Goal: Transaction & Acquisition: Purchase product/service

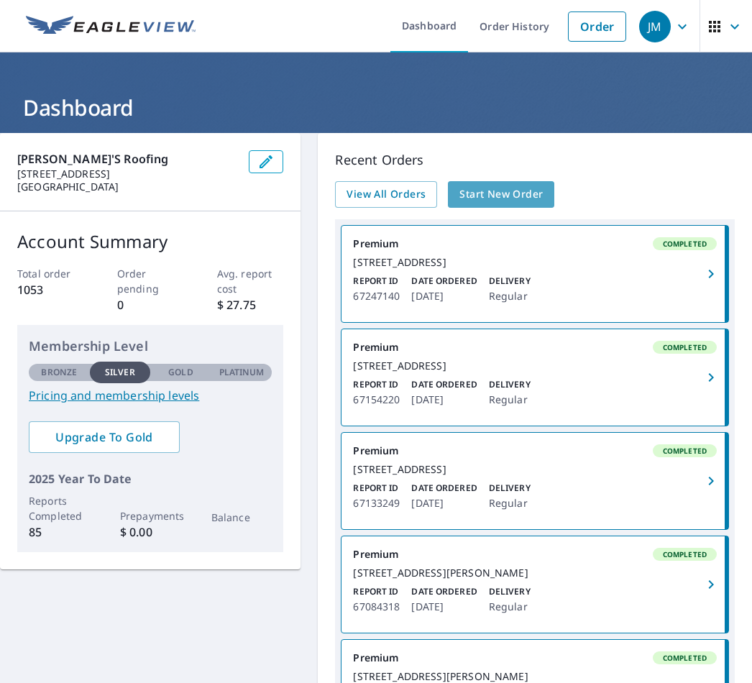
click at [525, 194] on span "Start New Order" at bounding box center [501, 195] width 83 height 18
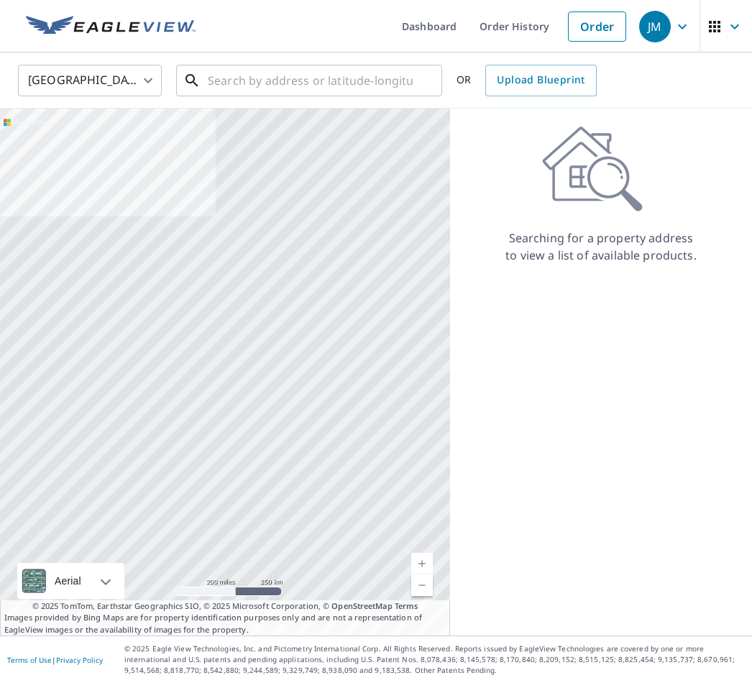
click at [358, 88] on input "text" at bounding box center [310, 80] width 205 height 40
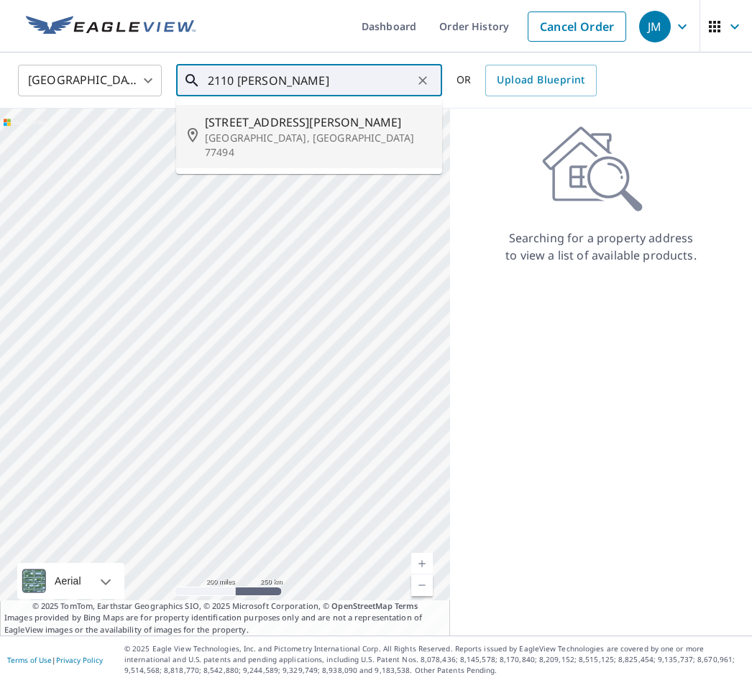
click at [326, 133] on p "[GEOGRAPHIC_DATA], [GEOGRAPHIC_DATA] 77494" at bounding box center [318, 145] width 226 height 29
type input "[STREET_ADDRESS][PERSON_NAME]"
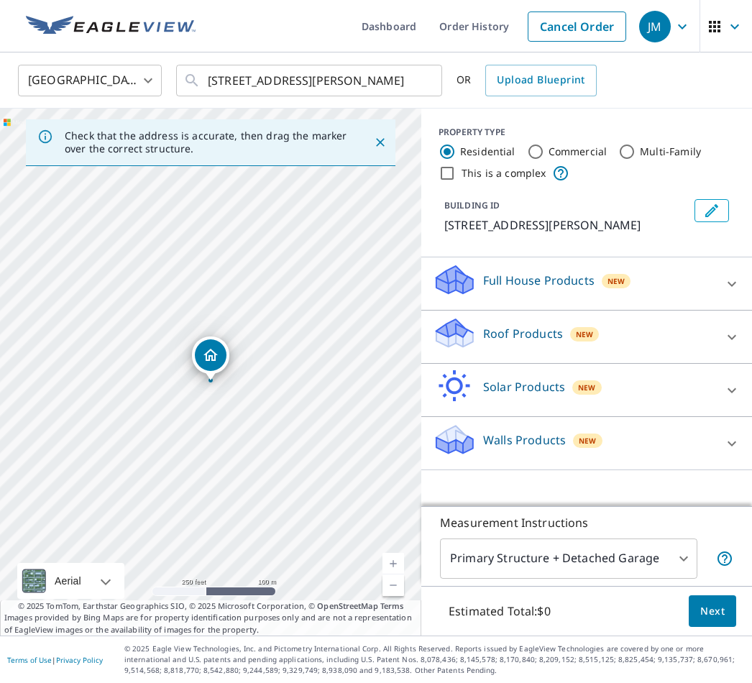
click at [465, 338] on icon at bounding box center [468, 338] width 10 height 17
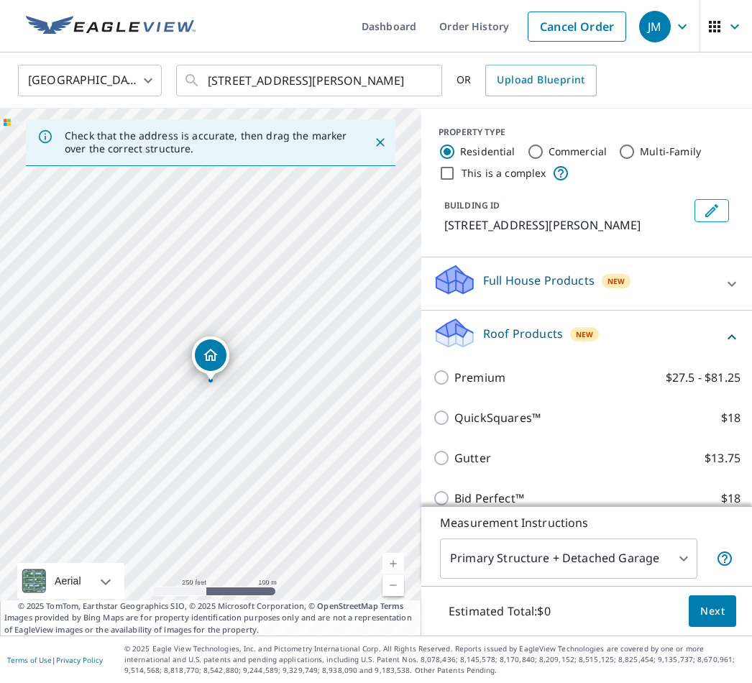
click at [499, 380] on p "Premium" at bounding box center [480, 377] width 51 height 17
click at [455, 380] on input "Premium $27.5 - $81.25" at bounding box center [444, 377] width 22 height 17
checkbox input "true"
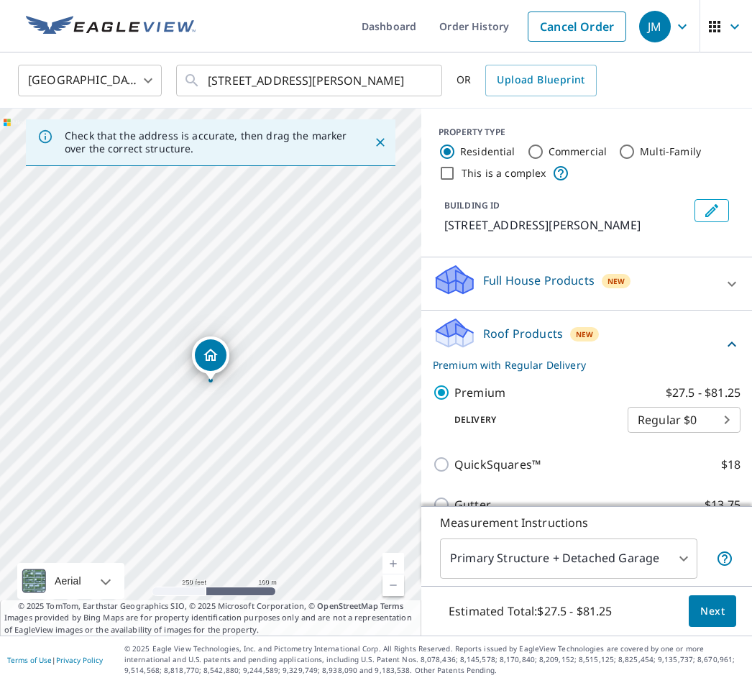
click at [711, 621] on span "Next" at bounding box center [713, 612] width 24 height 18
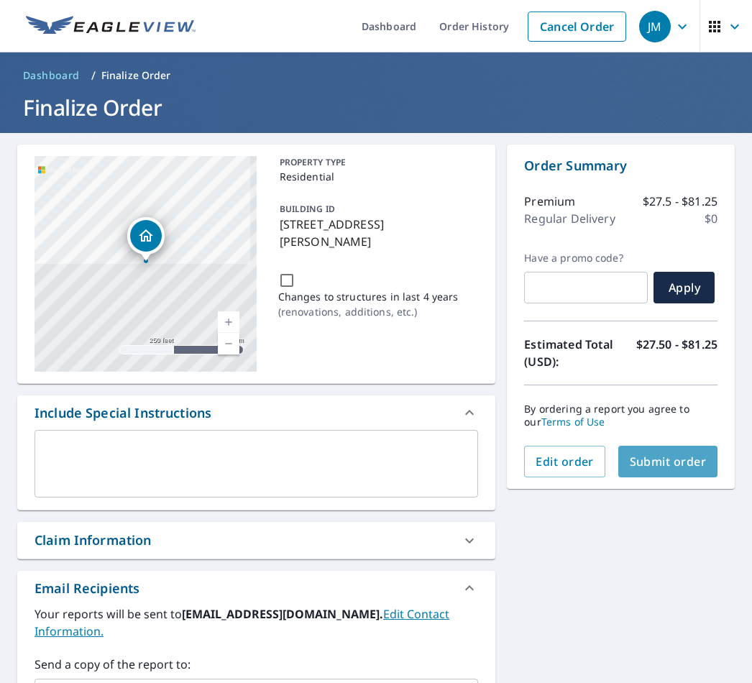
click at [698, 462] on span "Submit order" at bounding box center [668, 462] width 77 height 16
